Goal: Information Seeking & Learning: Learn about a topic

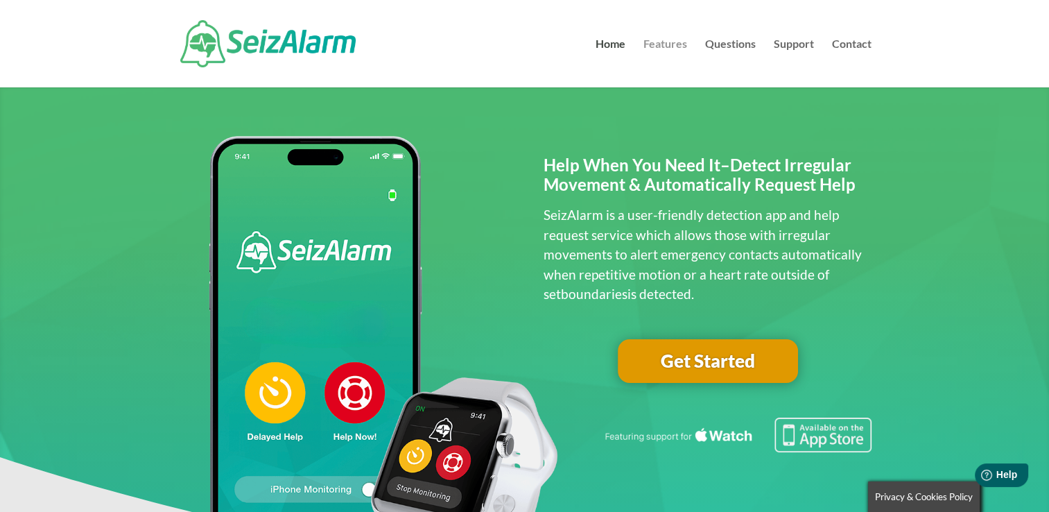
click at [671, 43] on link "Features" at bounding box center [665, 63] width 44 height 49
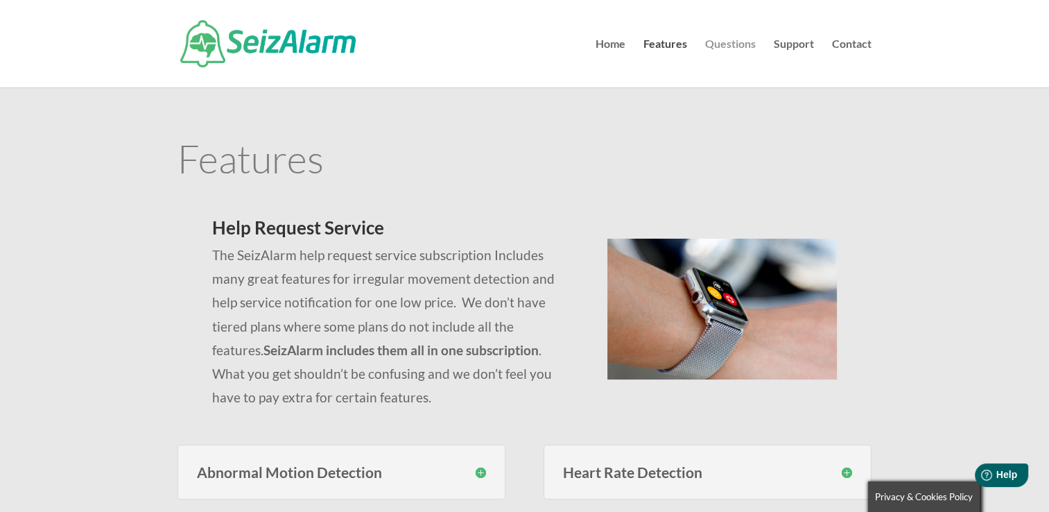
click at [727, 49] on link "Questions" at bounding box center [730, 63] width 51 height 49
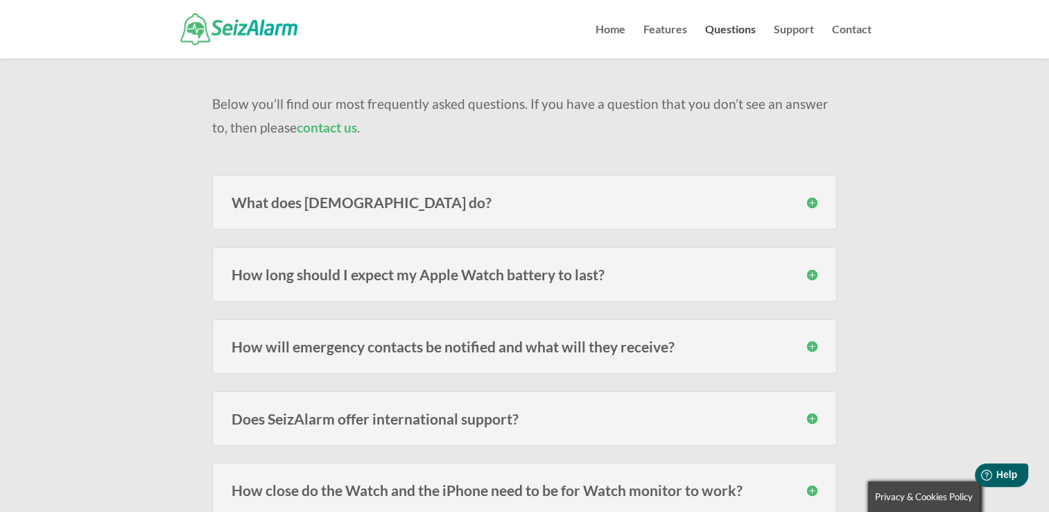
scroll to position [139, 0]
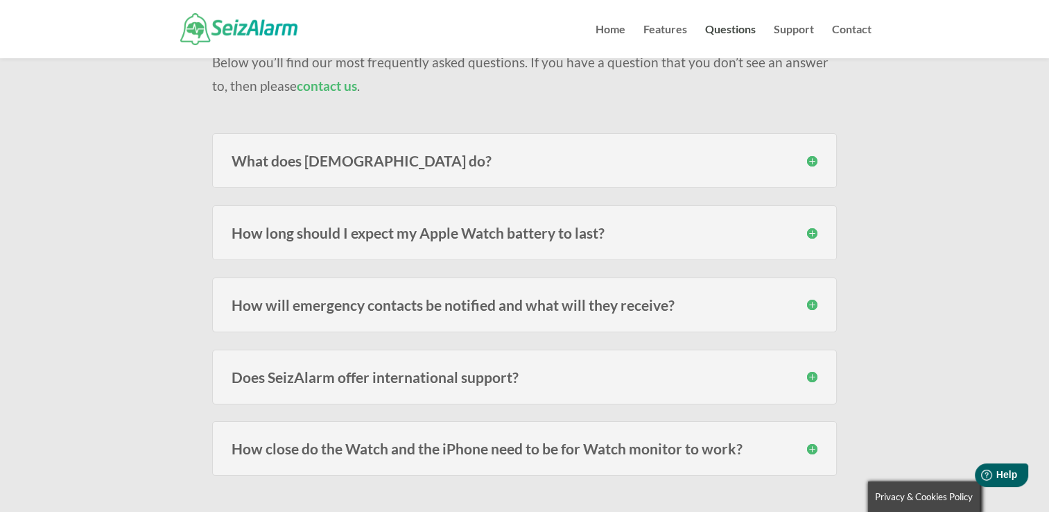
click at [364, 166] on h3 "What does SeizAlarm do?" at bounding box center [525, 160] width 586 height 15
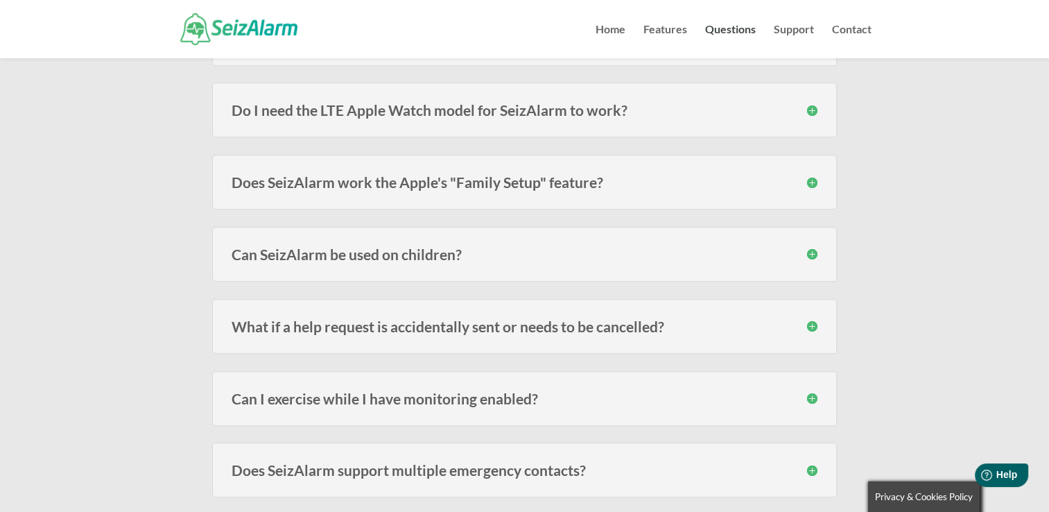
scroll to position [693, 0]
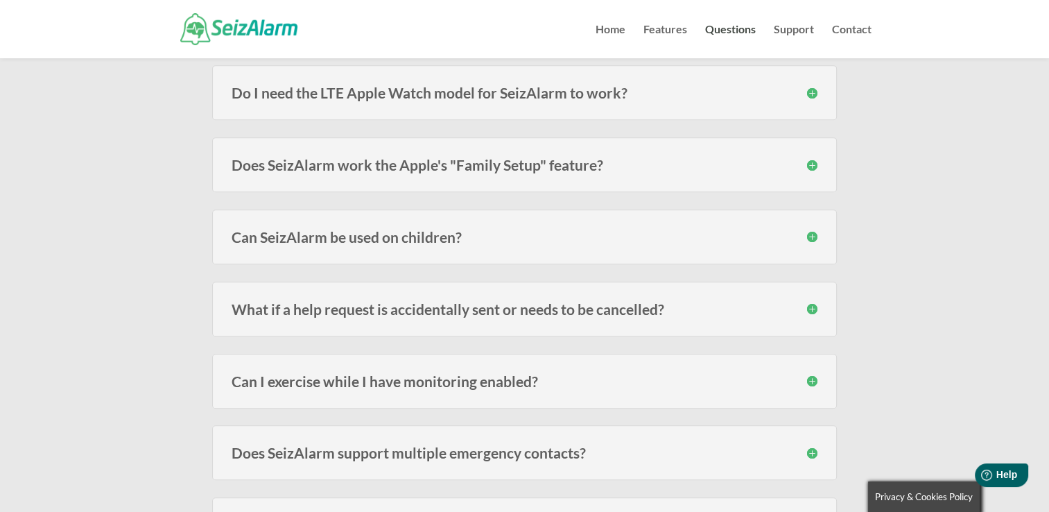
click at [413, 234] on h3 "Can SeizAlarm be used on children?" at bounding box center [525, 236] width 586 height 15
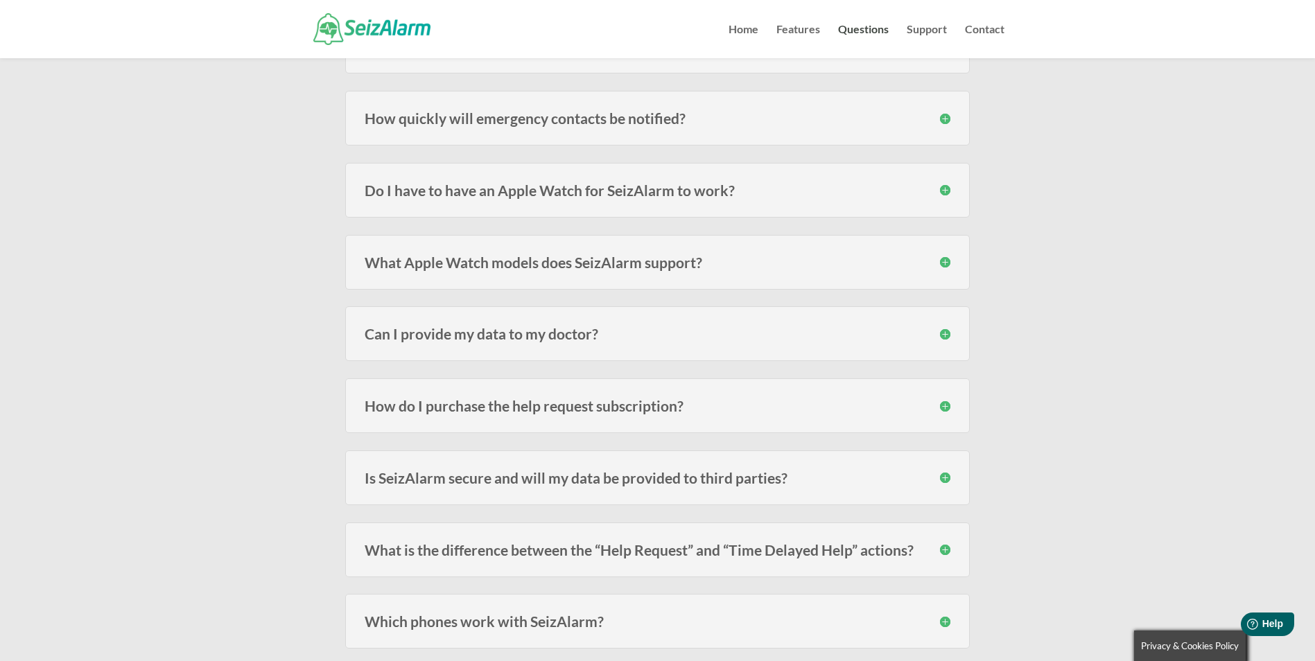
scroll to position [1248, 0]
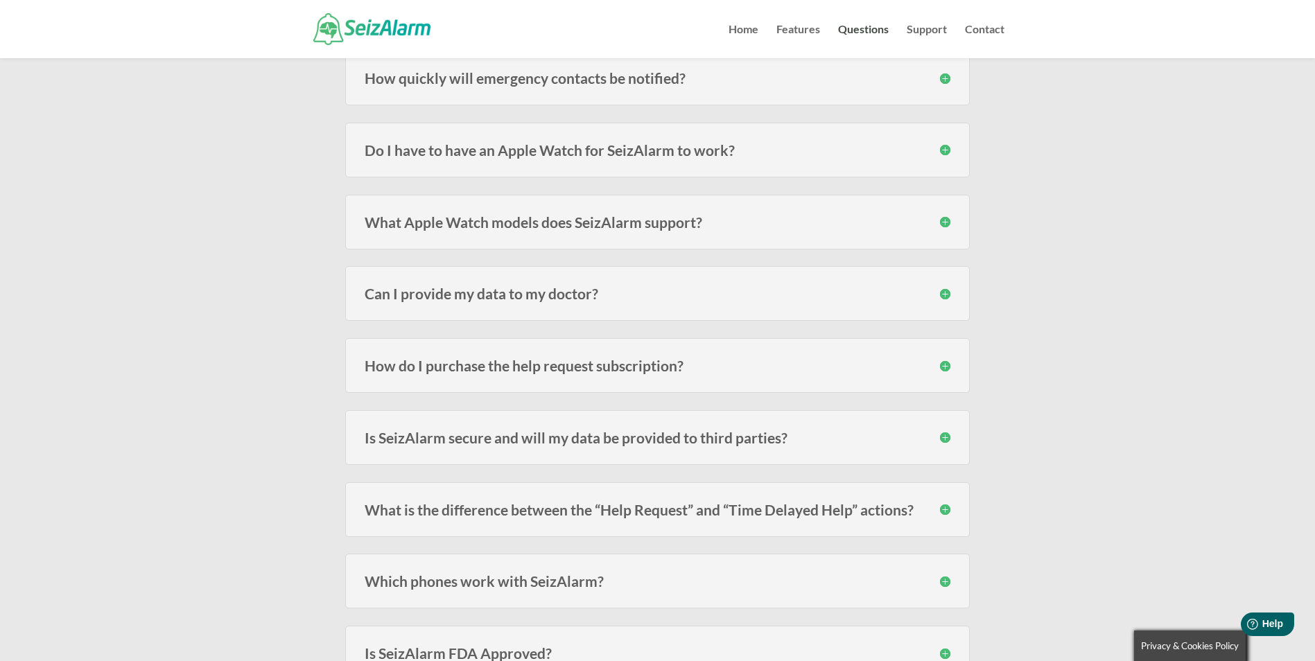
click at [639, 358] on h3 "How do I purchase the help request subscription?" at bounding box center [658, 365] width 586 height 15
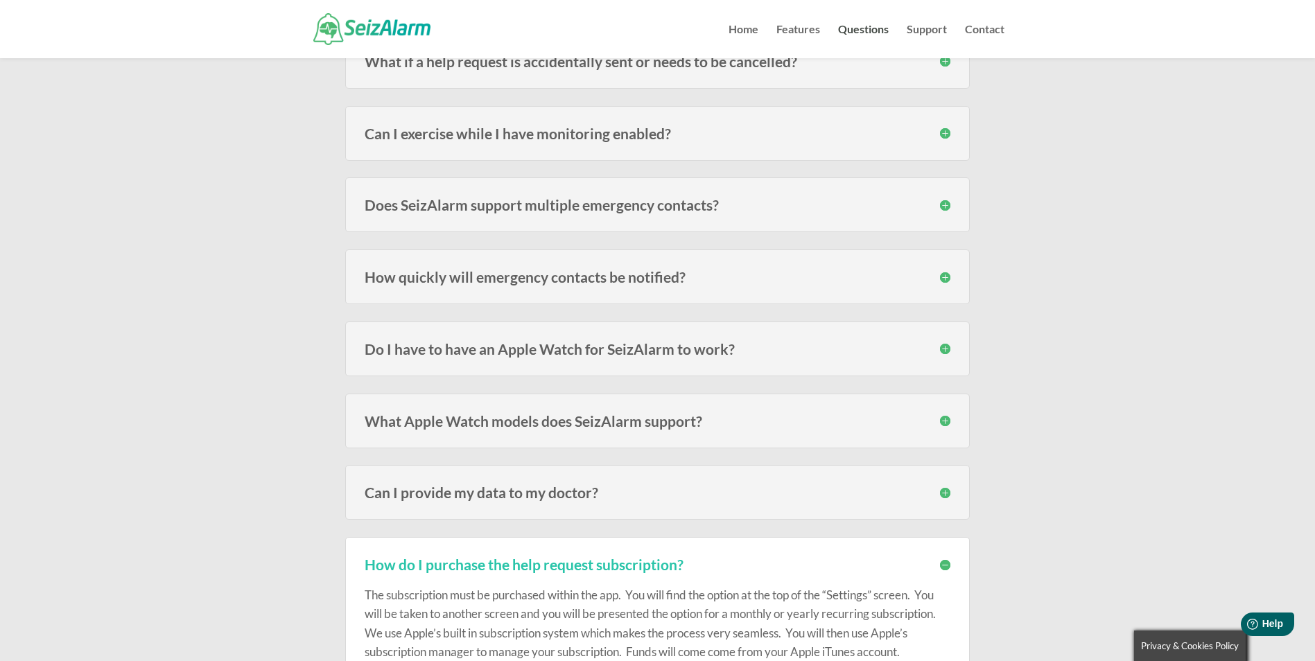
scroll to position [1040, 0]
